Goal: Book appointment/travel/reservation

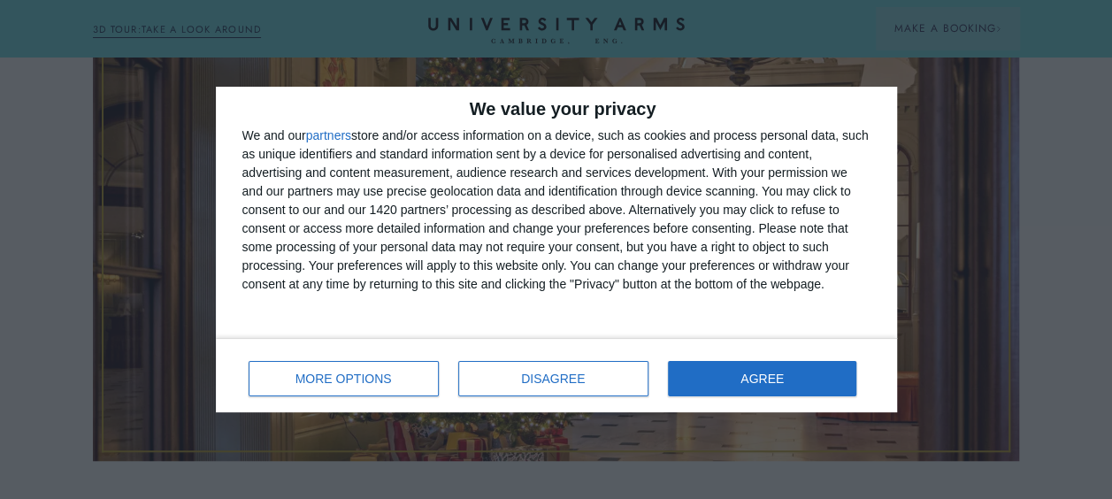
scroll to position [485, 0]
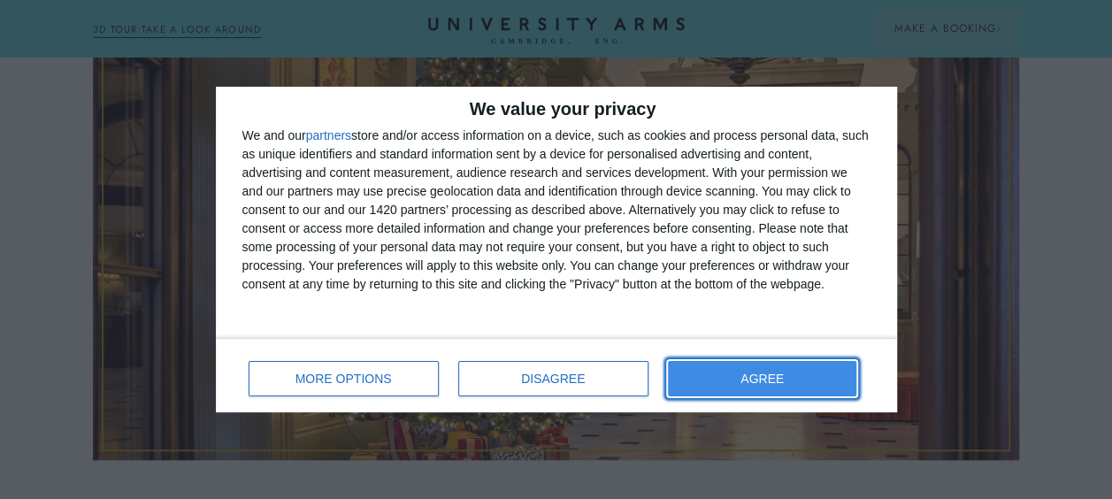
click at [726, 377] on button "AGREE" at bounding box center [762, 378] width 189 height 35
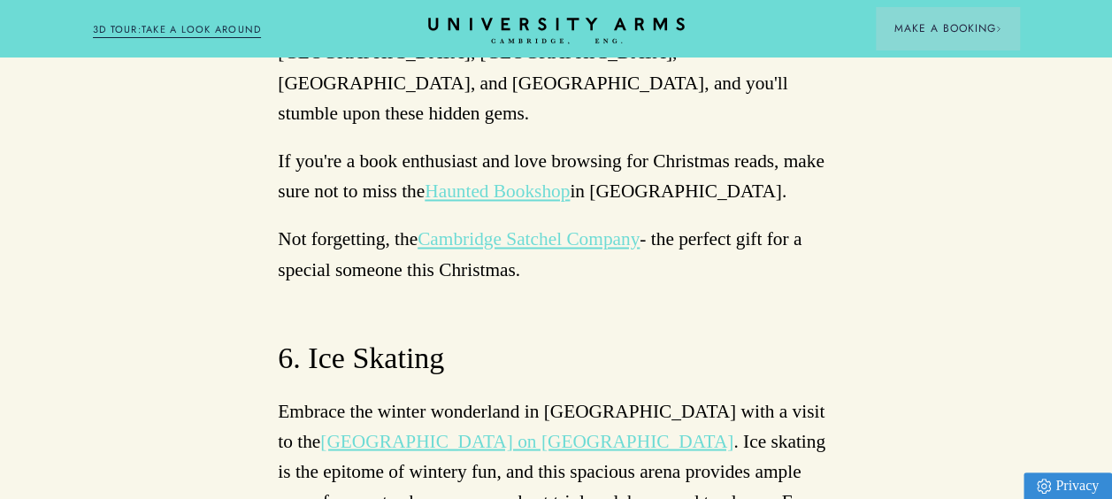
scroll to position [8089, 0]
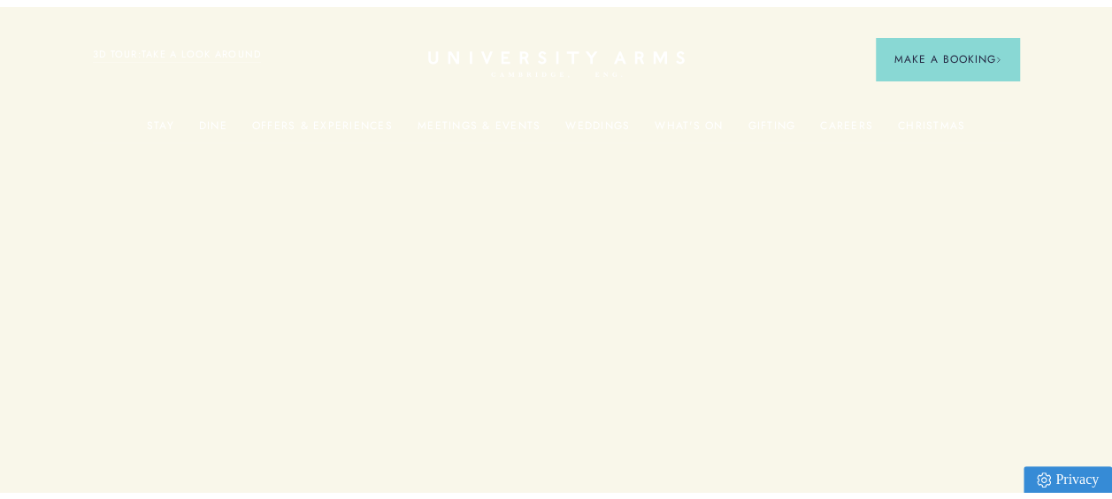
scroll to position [8089, 0]
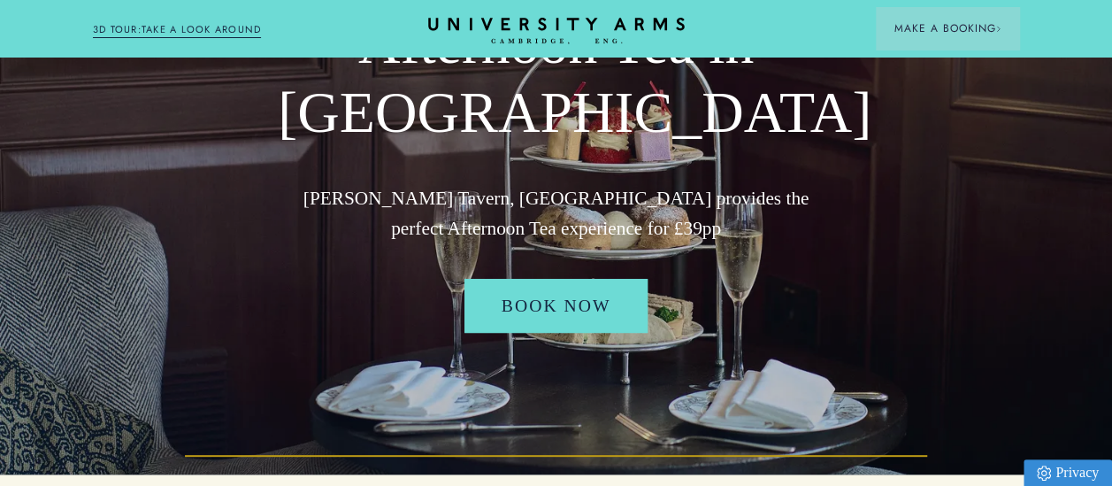
scroll to position [140, 0]
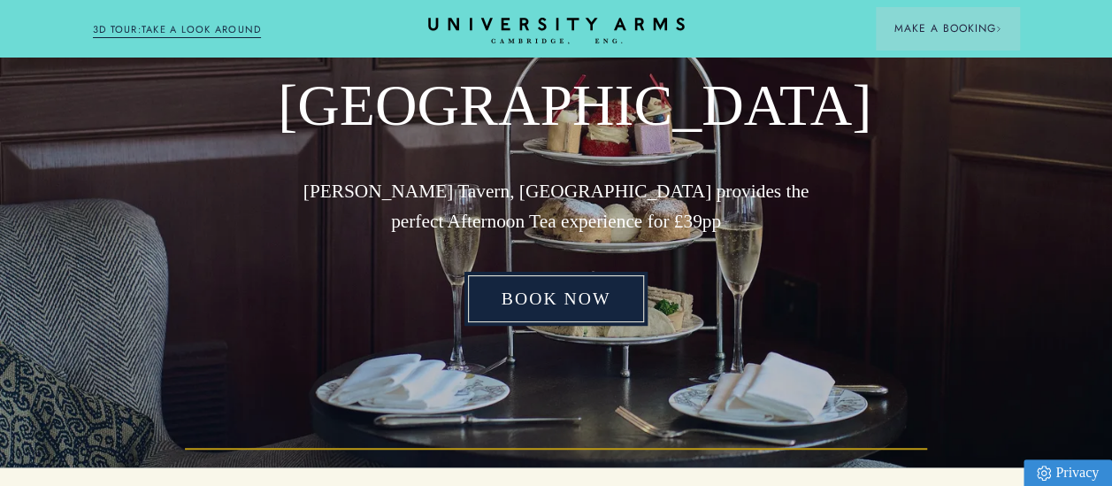
click at [508, 295] on link "Book Now" at bounding box center [556, 299] width 184 height 55
click at [573, 297] on link "Book Now" at bounding box center [556, 299] width 184 height 55
